Goal: Ask a question: Seek information or help from site administrators or community

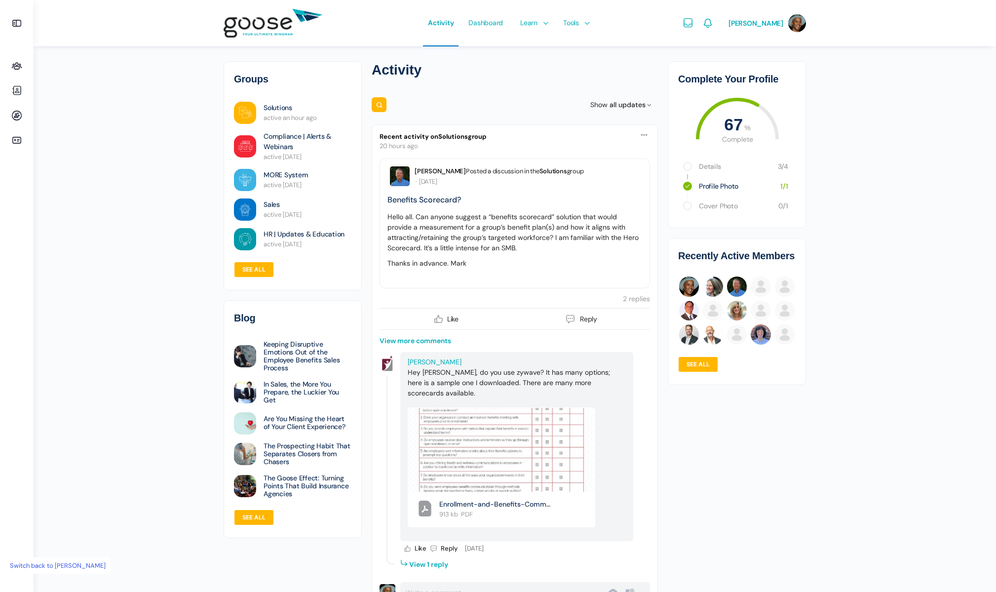
scroll to position [14, 0]
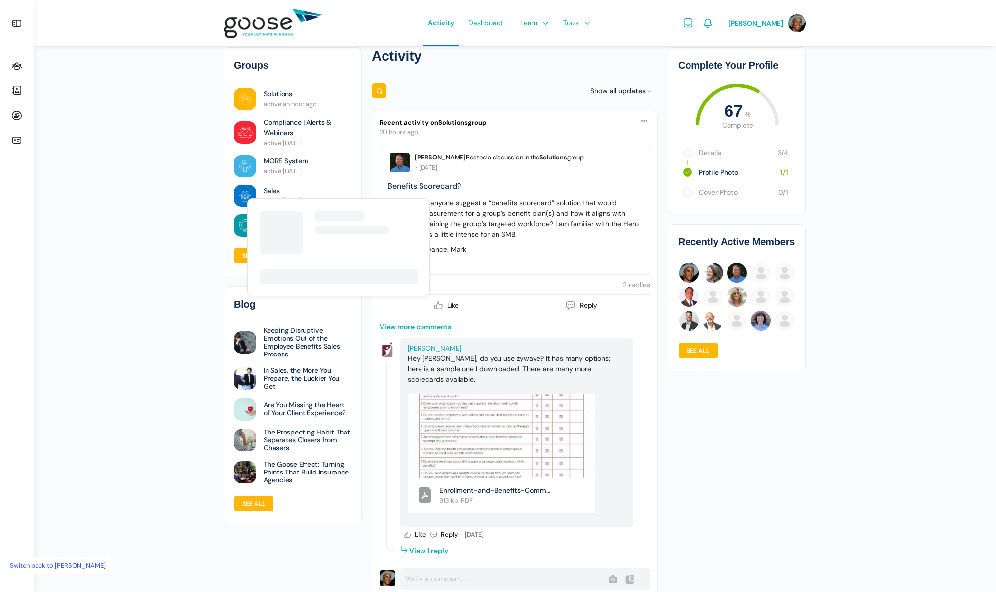
click at [266, 190] on link "Sales" at bounding box center [272, 191] width 16 height 10
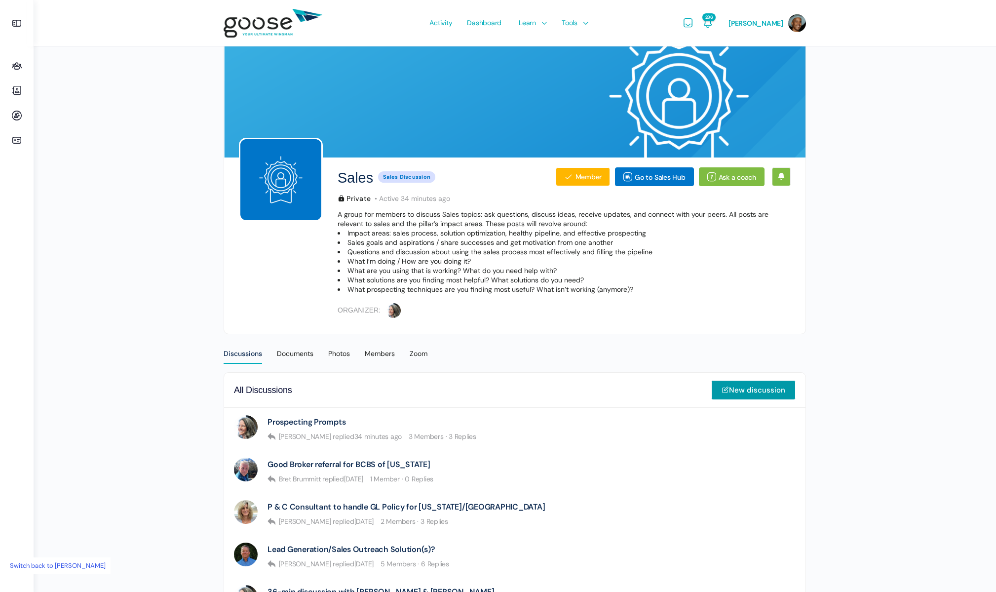
click at [732, 178] on e-page-transition at bounding box center [498, 296] width 996 height 592
click at [730, 176] on link "Ask a coach" at bounding box center [732, 176] width 66 height 19
